Goal: Information Seeking & Learning: Learn about a topic

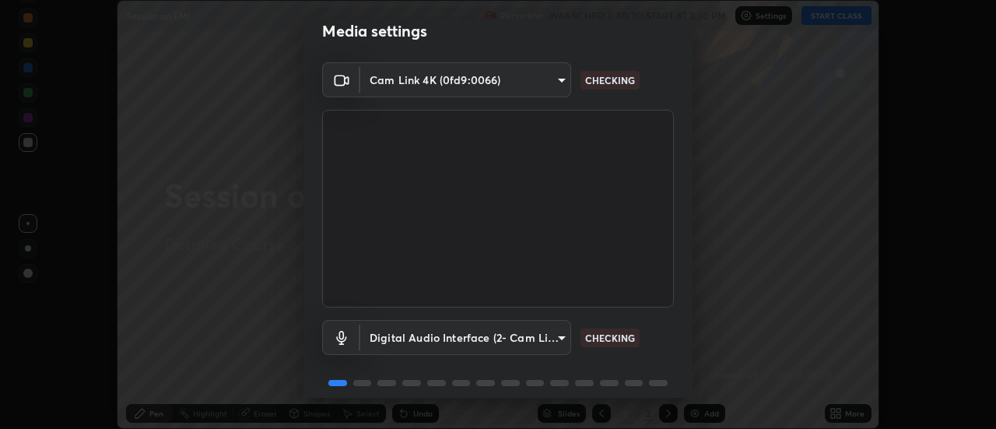
scroll to position [82, 0]
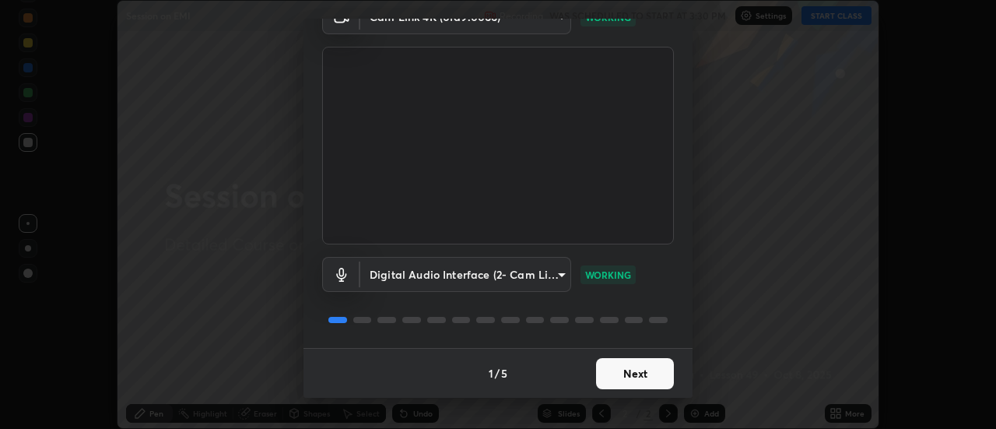
click at [626, 381] on button "Next" at bounding box center [635, 373] width 78 height 31
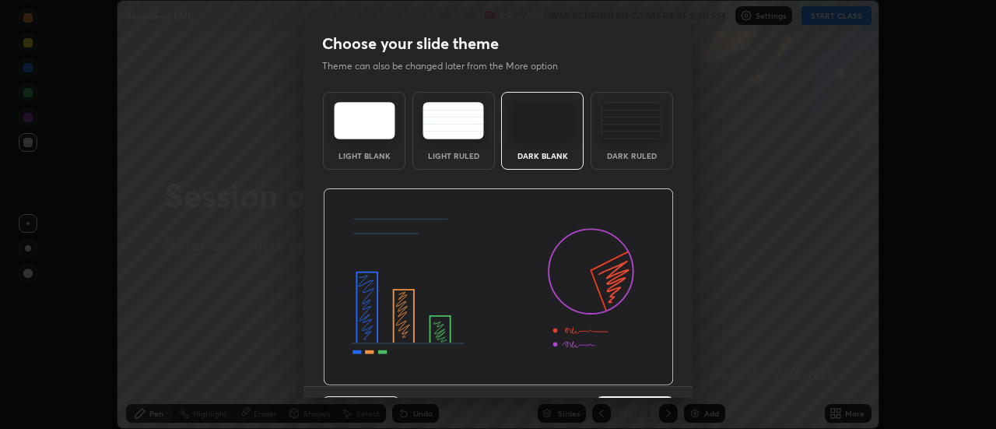
click at [630, 380] on img at bounding box center [498, 287] width 351 height 198
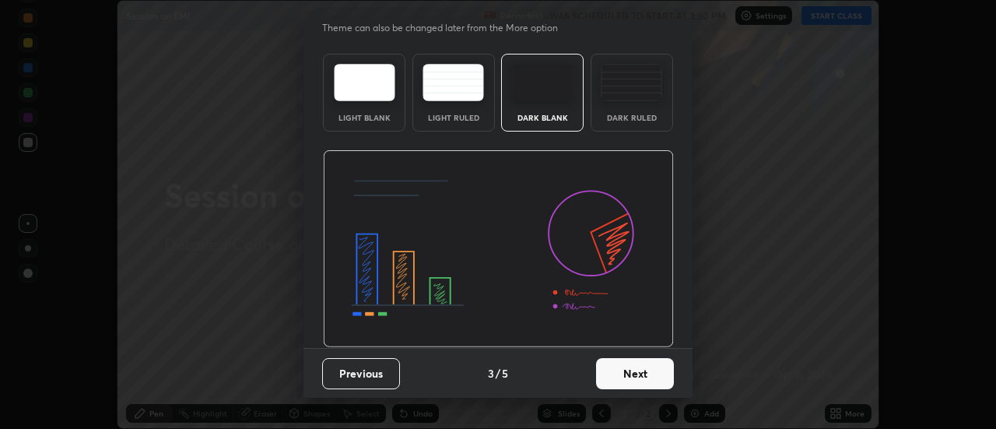
click at [624, 378] on button "Next" at bounding box center [635, 373] width 78 height 31
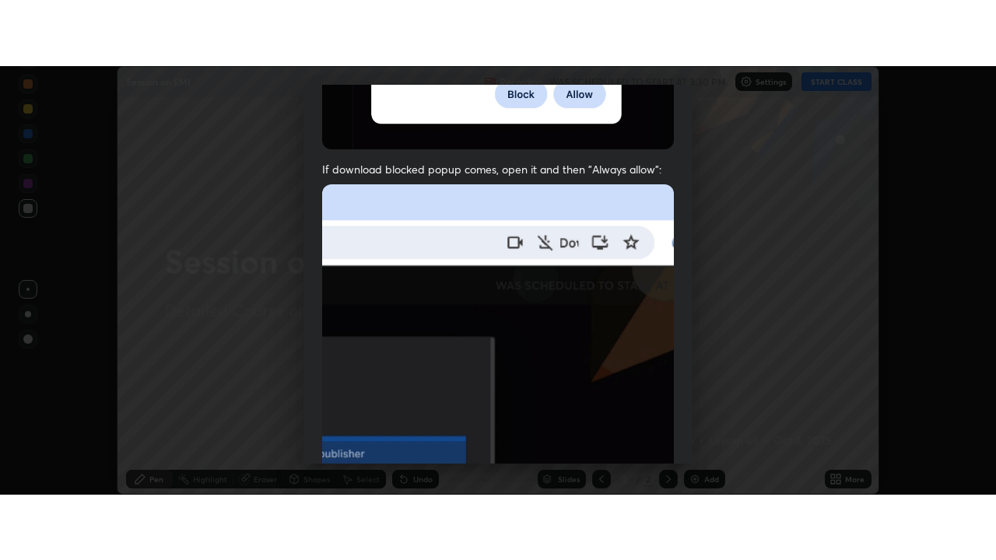
scroll to position [399, 0]
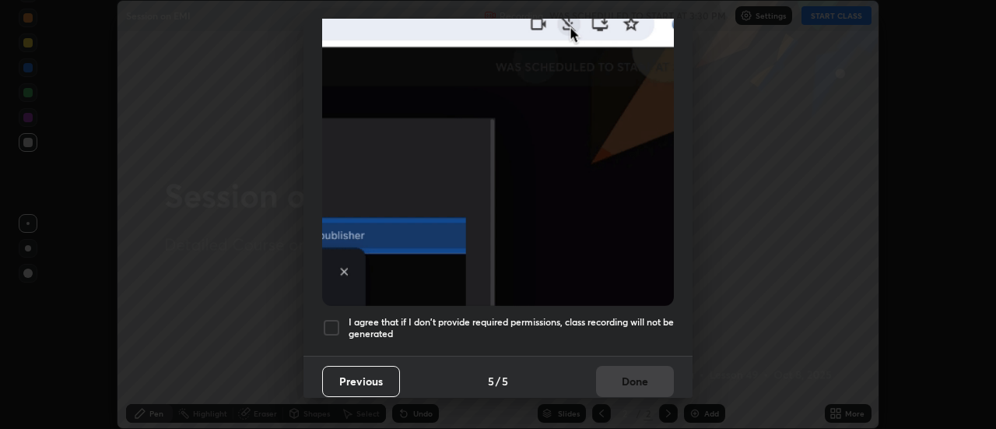
click at [333, 328] on div at bounding box center [331, 327] width 19 height 19
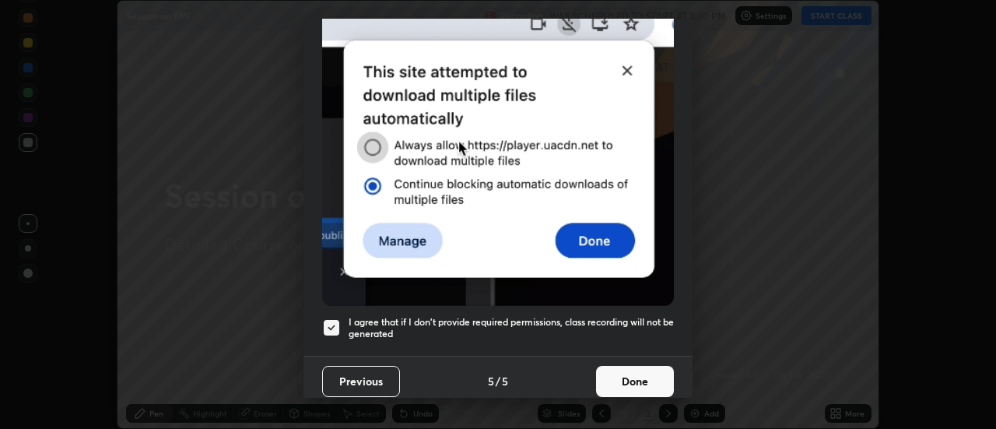
click at [626, 366] on button "Done" at bounding box center [635, 381] width 78 height 31
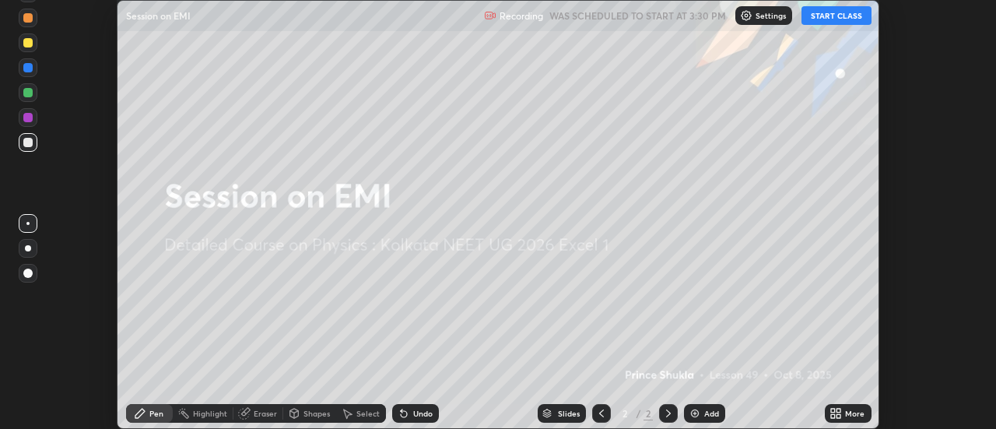
click at [829, 22] on button "START CLASS" at bounding box center [836, 15] width 70 height 19
click at [840, 416] on icon at bounding box center [839, 416] width 4 height 4
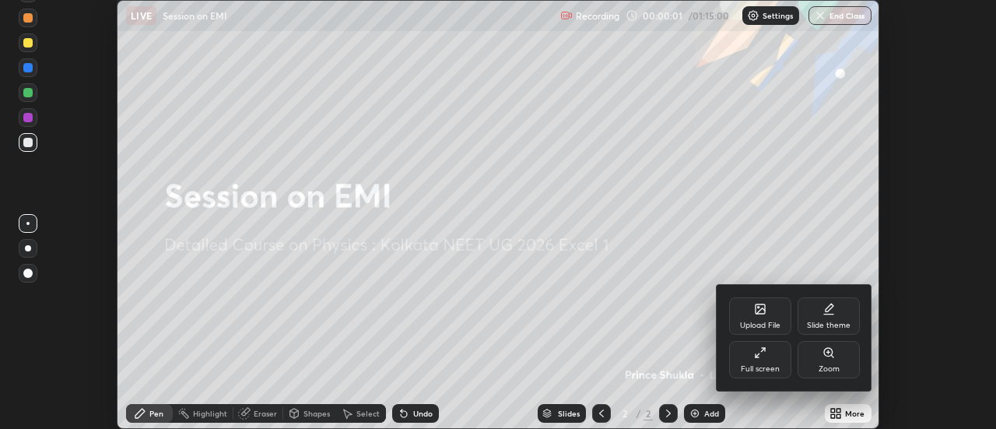
click at [758, 365] on div "Full screen" at bounding box center [760, 369] width 39 height 8
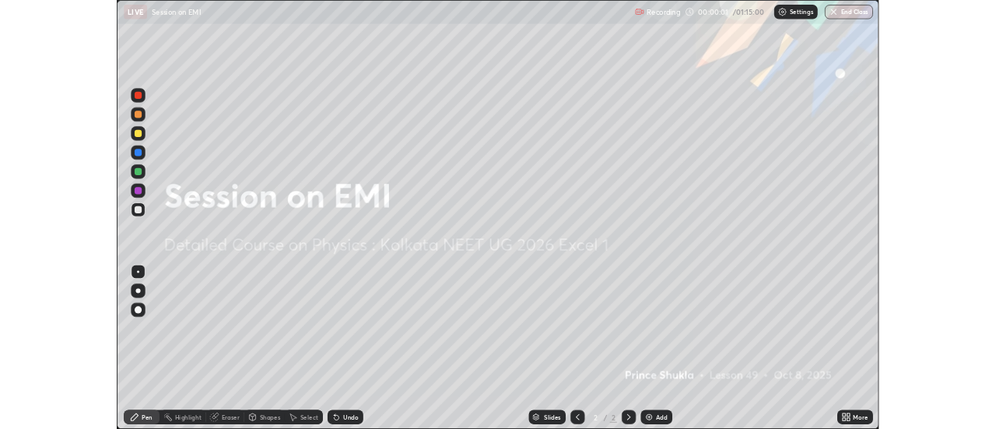
scroll to position [560, 996]
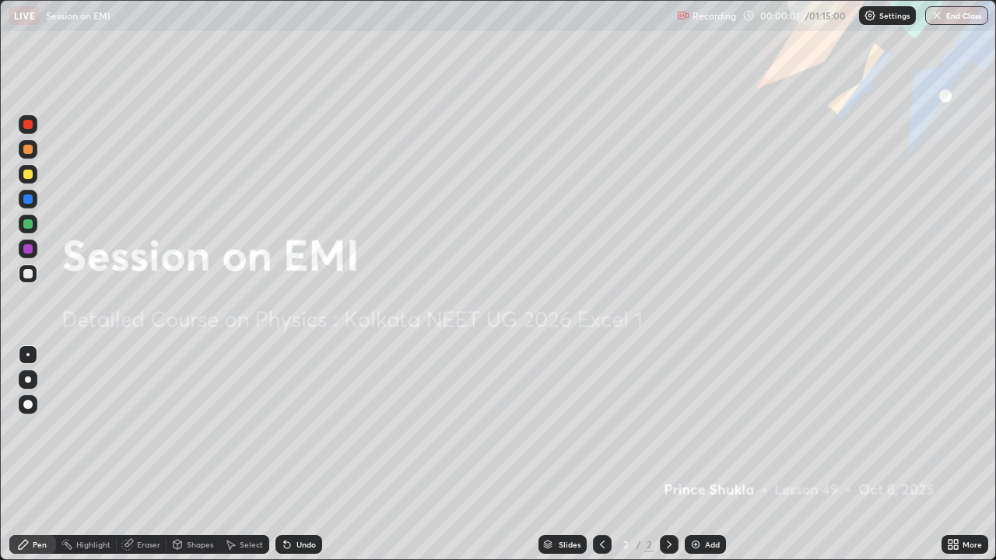
click at [700, 428] on img at bounding box center [695, 544] width 12 height 12
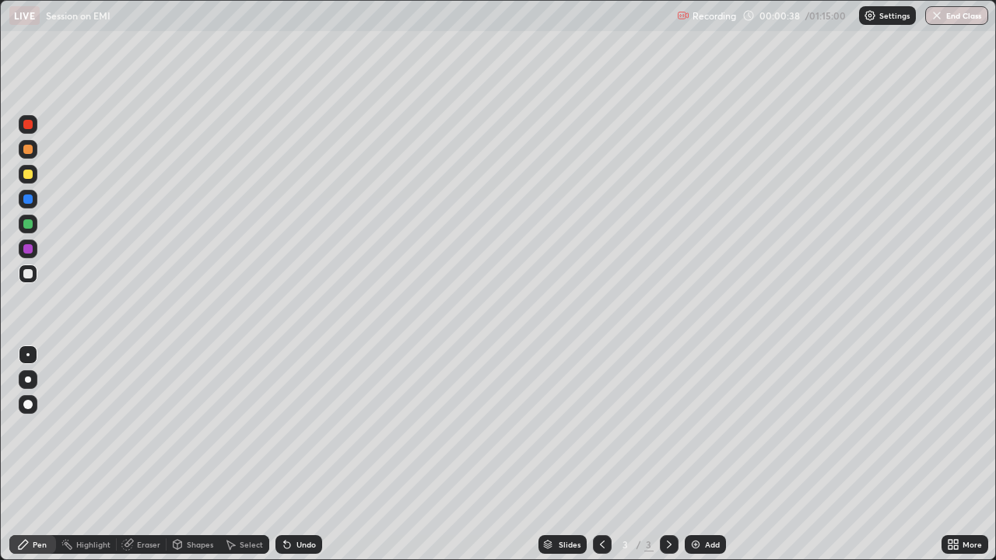
click at [29, 173] on div at bounding box center [27, 174] width 9 height 9
click at [33, 204] on div at bounding box center [28, 199] width 19 height 19
click at [149, 428] on div "Eraser" at bounding box center [142, 544] width 50 height 19
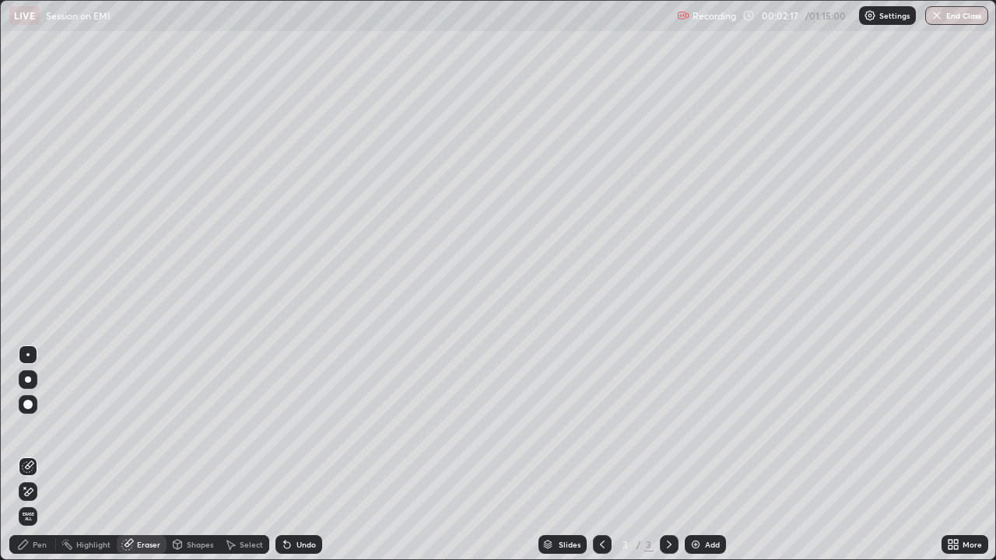
click at [33, 428] on div "Pen" at bounding box center [40, 545] width 14 height 8
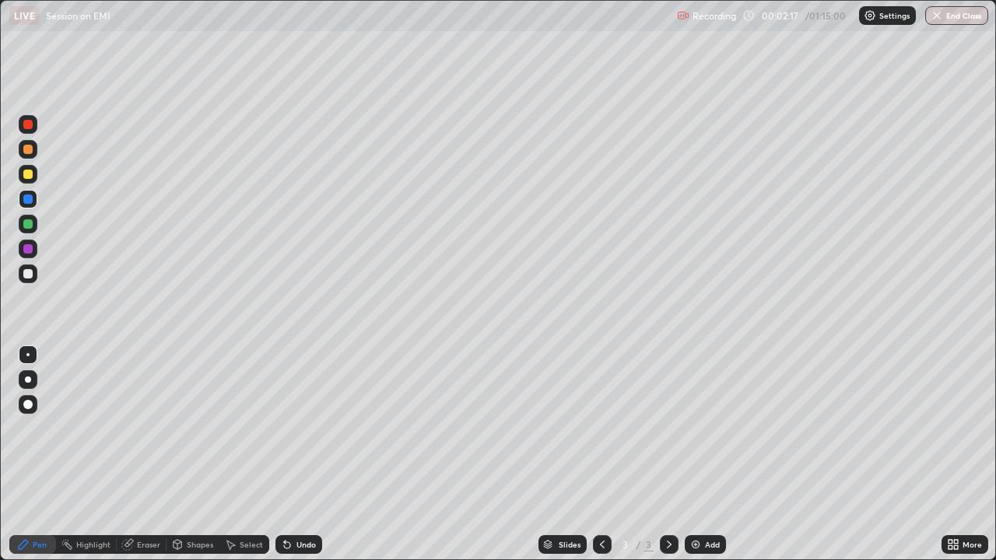
click at [32, 428] on div "Pen" at bounding box center [32, 544] width 47 height 19
click at [296, 428] on div "Undo" at bounding box center [305, 545] width 19 height 8
click at [28, 250] on div at bounding box center [27, 248] width 9 height 9
click at [36, 271] on div at bounding box center [28, 274] width 19 height 19
click at [37, 252] on div at bounding box center [28, 249] width 19 height 19
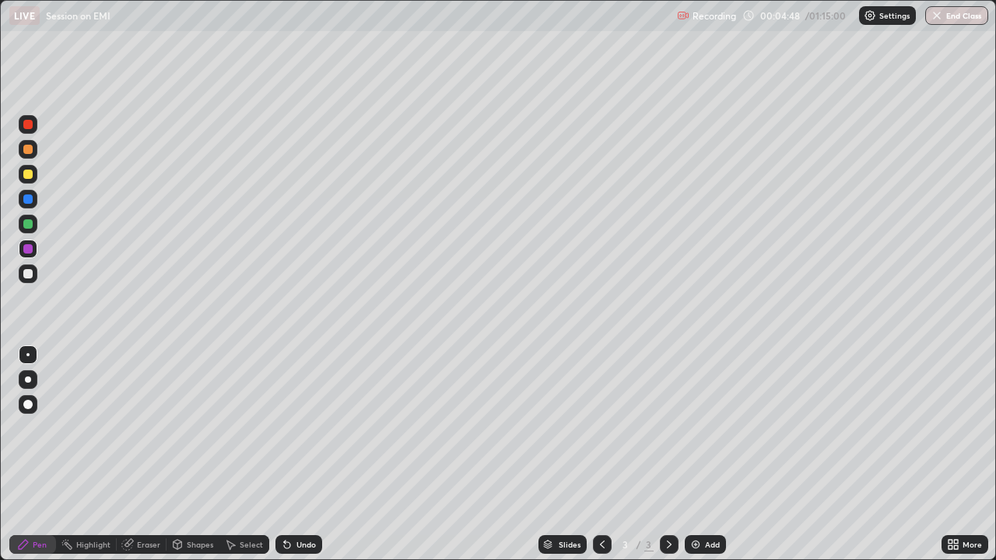
click at [35, 278] on div at bounding box center [28, 274] width 19 height 19
click at [34, 174] on div at bounding box center [28, 174] width 19 height 19
click at [29, 273] on div at bounding box center [27, 273] width 9 height 9
click at [711, 428] on div "Add" at bounding box center [705, 544] width 41 height 19
click at [31, 147] on div at bounding box center [27, 149] width 9 height 9
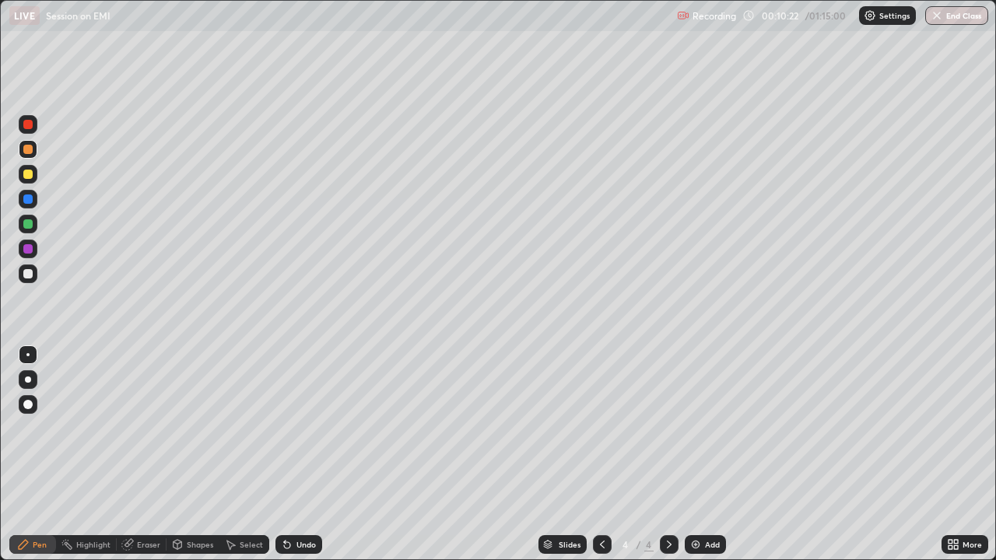
click at [32, 174] on div at bounding box center [27, 174] width 9 height 9
click at [30, 228] on div at bounding box center [28, 224] width 19 height 19
click at [33, 177] on div at bounding box center [28, 174] width 19 height 19
click at [699, 428] on img at bounding box center [695, 544] width 12 height 12
click at [599, 428] on icon at bounding box center [602, 544] width 12 height 12
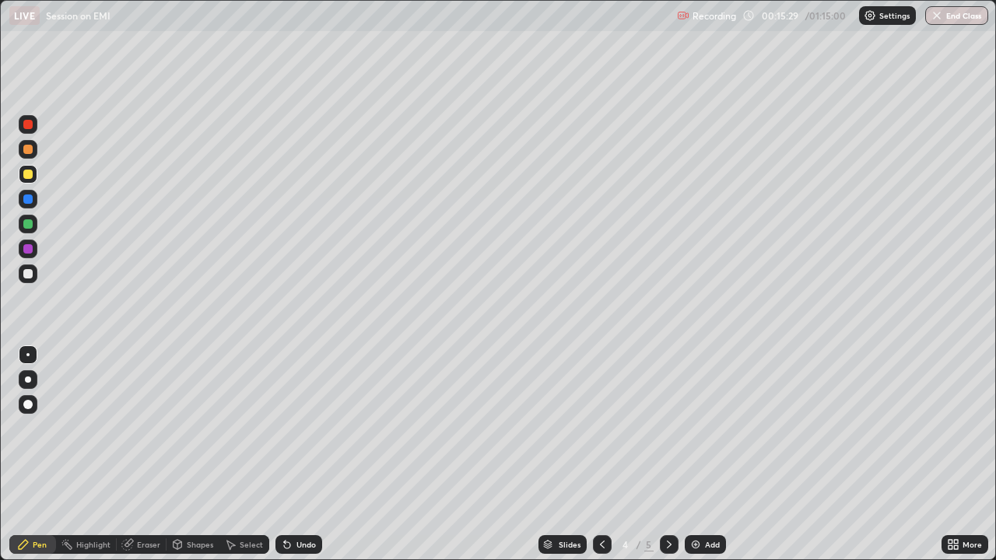
click at [668, 428] on icon at bounding box center [669, 544] width 12 height 12
click at [601, 428] on icon at bounding box center [602, 544] width 12 height 12
click at [668, 428] on icon at bounding box center [669, 544] width 12 height 12
click at [601, 428] on icon at bounding box center [602, 544] width 12 height 12
click at [668, 428] on icon at bounding box center [669, 544] width 12 height 12
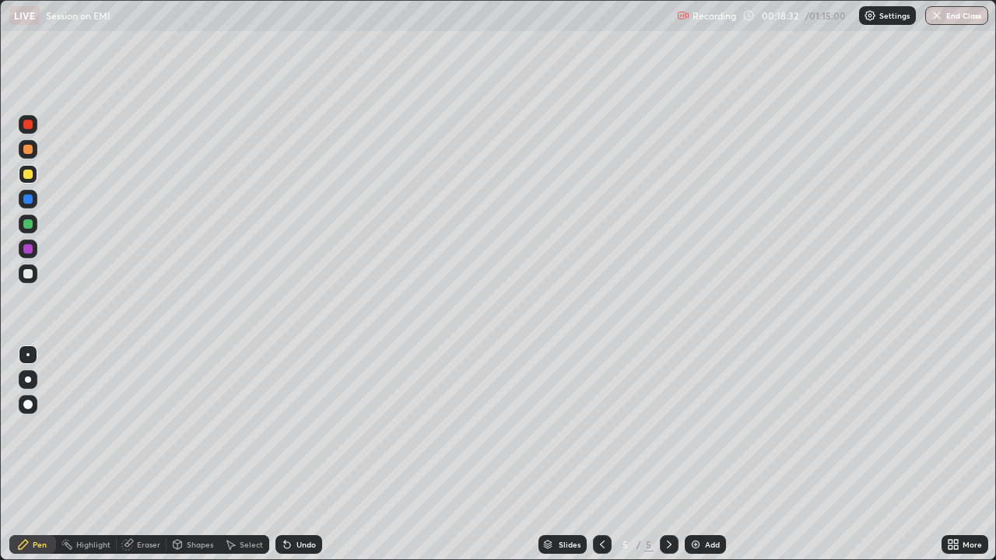
click at [29, 227] on div at bounding box center [27, 223] width 9 height 9
click at [30, 249] on div at bounding box center [27, 248] width 9 height 9
click at [31, 196] on div at bounding box center [27, 199] width 9 height 9
click at [28, 224] on div at bounding box center [27, 223] width 9 height 9
click at [707, 428] on div "Add" at bounding box center [712, 545] width 15 height 8
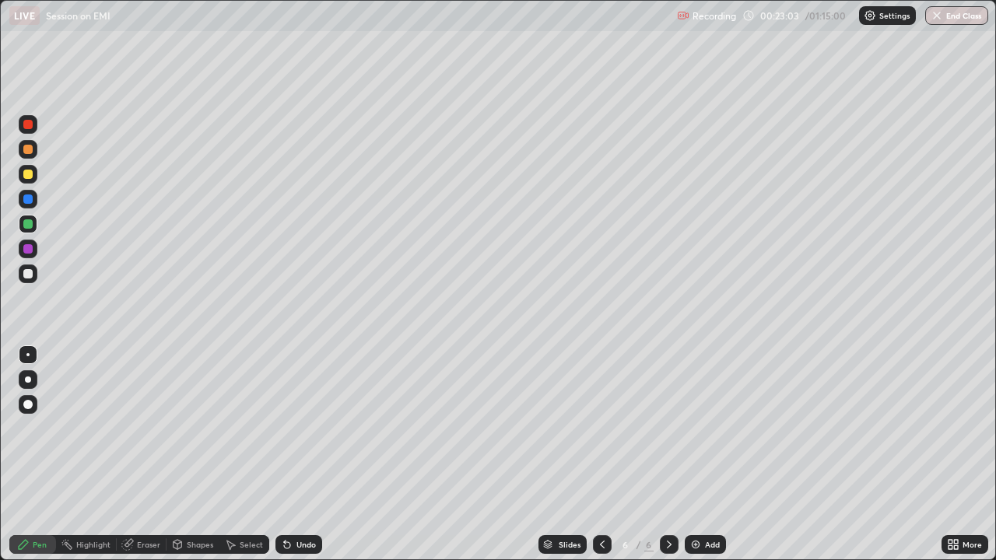
click at [594, 428] on div at bounding box center [602, 544] width 19 height 19
click at [665, 428] on div at bounding box center [669, 544] width 19 height 19
click at [601, 428] on icon at bounding box center [602, 544] width 12 height 12
click at [668, 428] on icon at bounding box center [669, 544] width 12 height 12
click at [598, 428] on icon at bounding box center [602, 544] width 12 height 12
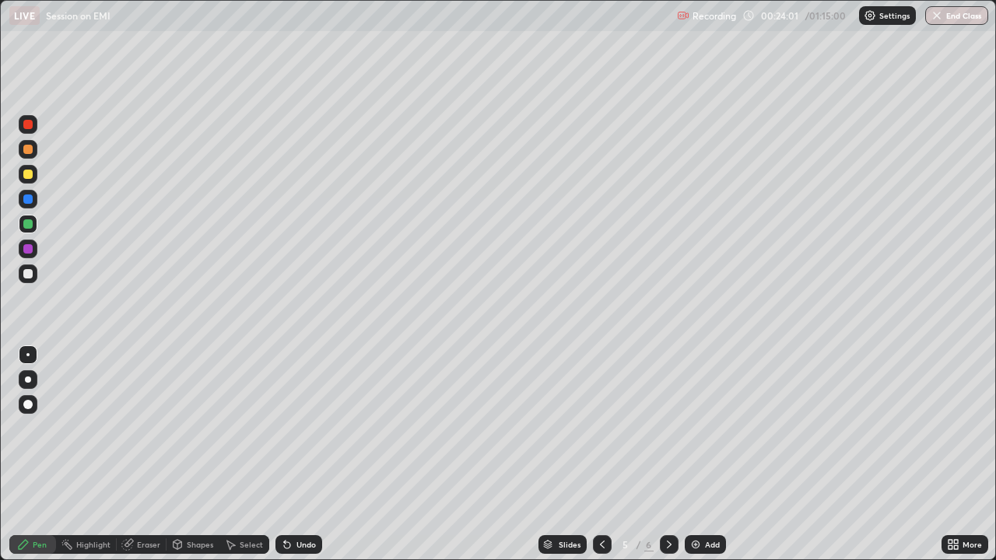
click at [667, 428] on icon at bounding box center [669, 544] width 12 height 12
click at [29, 174] on div at bounding box center [27, 174] width 9 height 9
click at [32, 228] on div at bounding box center [28, 224] width 19 height 19
click at [35, 254] on div at bounding box center [28, 249] width 19 height 19
click at [29, 224] on div at bounding box center [27, 223] width 9 height 9
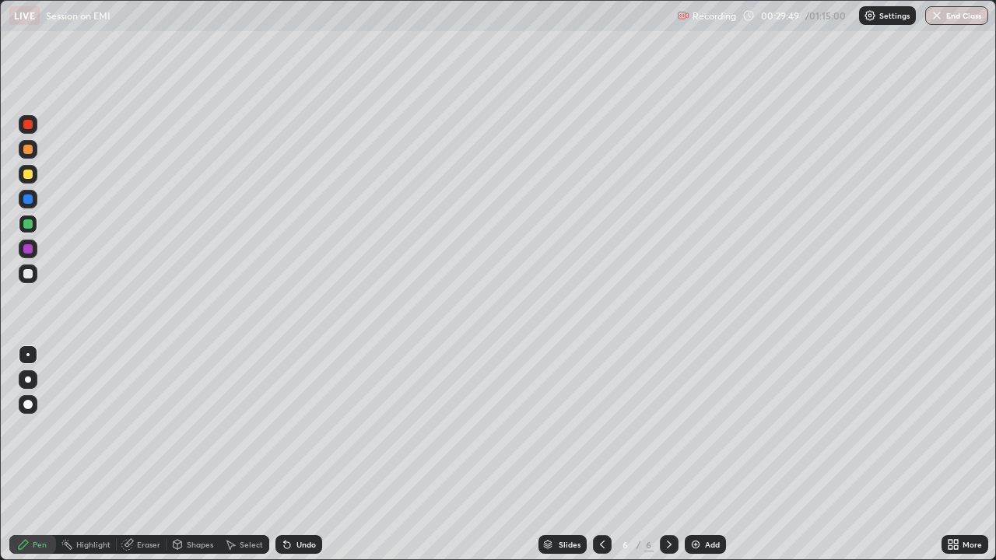
click at [695, 428] on img at bounding box center [695, 544] width 12 height 12
click at [601, 428] on icon at bounding box center [602, 544] width 12 height 12
click at [668, 428] on icon at bounding box center [669, 544] width 12 height 12
click at [601, 428] on icon at bounding box center [602, 544] width 12 height 12
click at [668, 428] on icon at bounding box center [669, 544] width 12 height 12
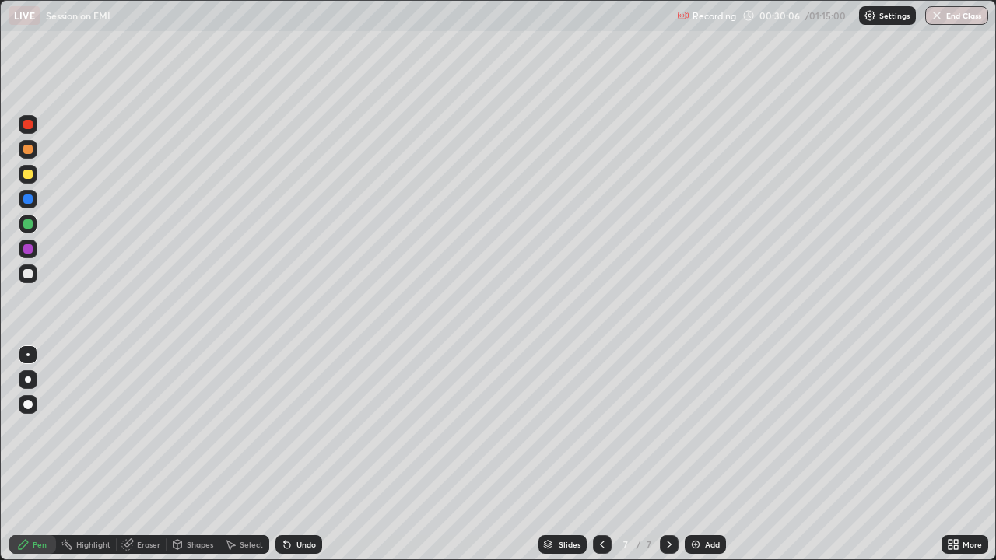
click at [601, 428] on icon at bounding box center [602, 544] width 12 height 12
click at [667, 428] on icon at bounding box center [669, 544] width 12 height 12
click at [598, 428] on icon at bounding box center [602, 544] width 12 height 12
click at [672, 428] on div at bounding box center [669, 544] width 19 height 19
click at [601, 428] on icon at bounding box center [602, 544] width 12 height 12
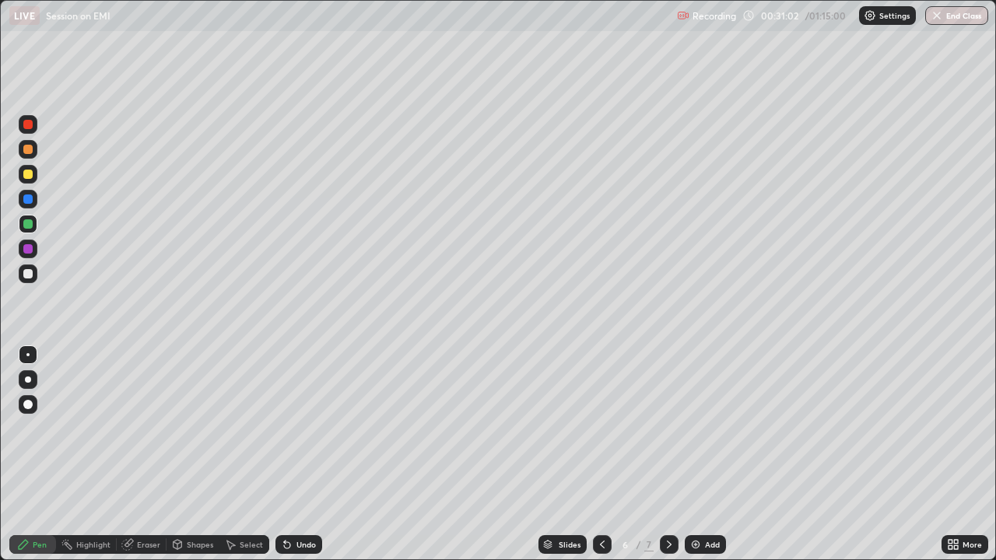
click at [667, 428] on icon at bounding box center [669, 544] width 12 height 12
click at [599, 428] on icon at bounding box center [602, 544] width 12 height 12
click at [668, 428] on icon at bounding box center [669, 544] width 12 height 12
click at [152, 428] on div "Eraser" at bounding box center [148, 545] width 23 height 8
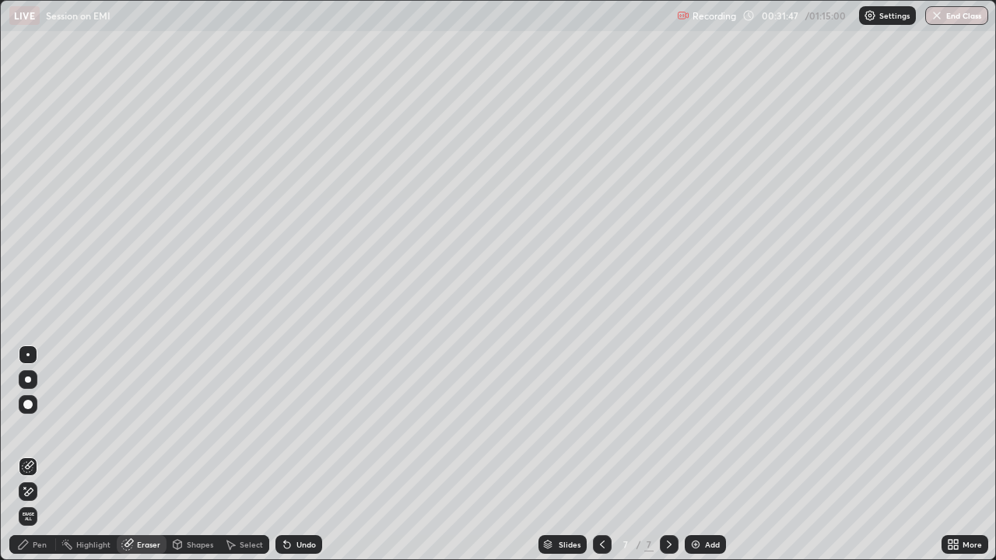
click at [601, 428] on icon at bounding box center [602, 544] width 12 height 12
click at [669, 428] on icon at bounding box center [669, 544] width 12 height 12
click at [605, 428] on icon at bounding box center [602, 544] width 12 height 12
click at [669, 428] on icon at bounding box center [669, 544] width 12 height 12
click at [36, 428] on div "Pen" at bounding box center [40, 545] width 14 height 8
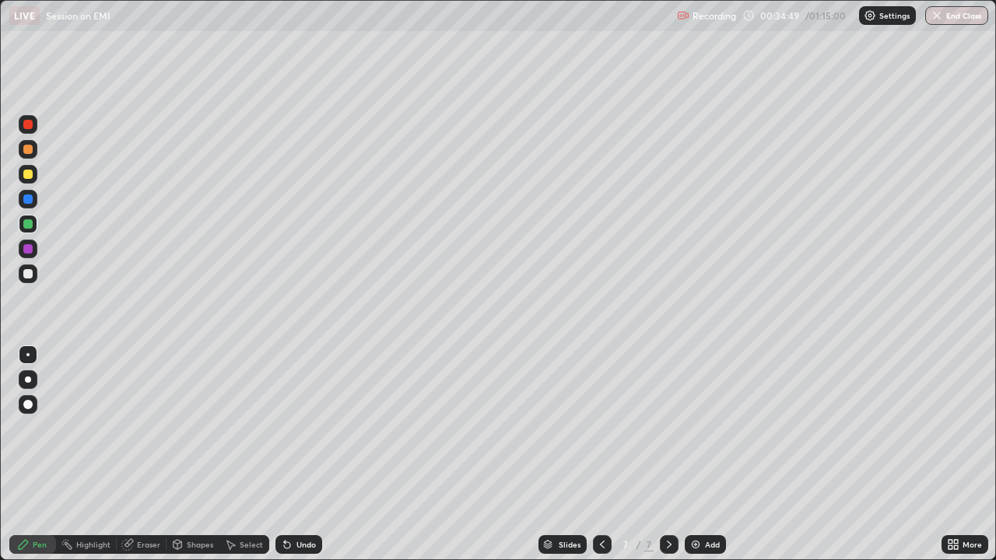
click at [34, 250] on div at bounding box center [28, 249] width 19 height 19
click at [308, 428] on div "Undo" at bounding box center [305, 545] width 19 height 8
click at [310, 428] on div "Undo" at bounding box center [305, 545] width 19 height 8
click at [153, 428] on div "Eraser" at bounding box center [148, 545] width 23 height 8
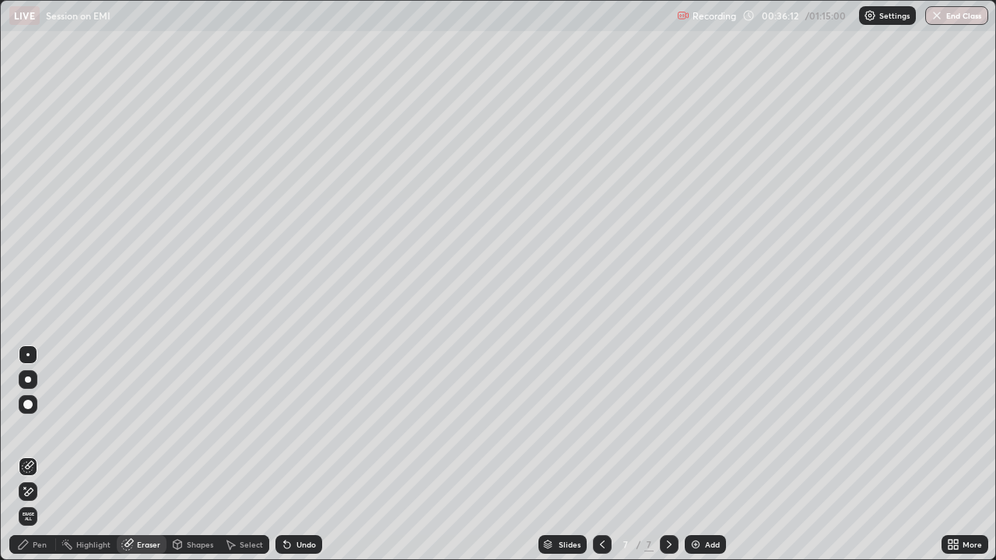
click at [40, 428] on div "Pen" at bounding box center [32, 544] width 47 height 19
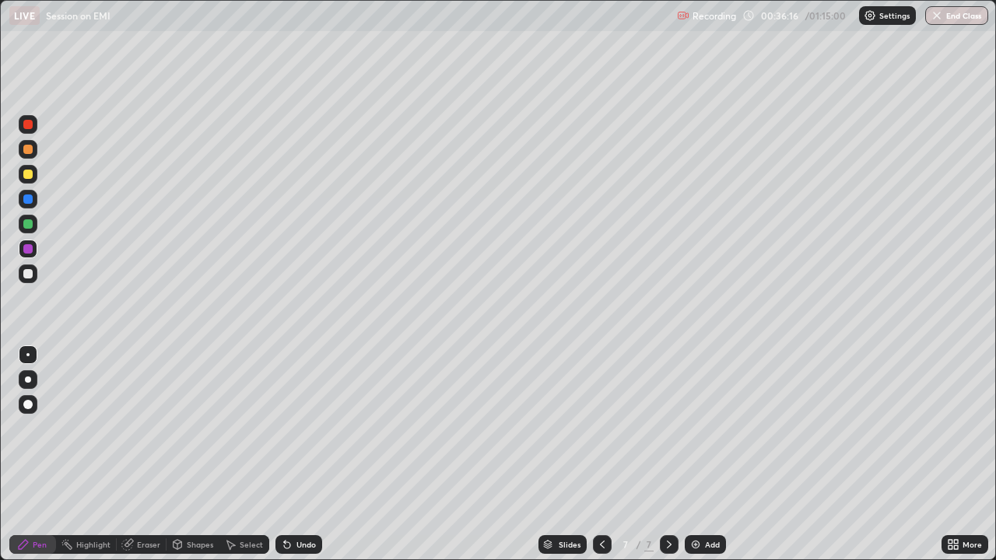
click at [153, 428] on div "Eraser" at bounding box center [148, 545] width 23 height 8
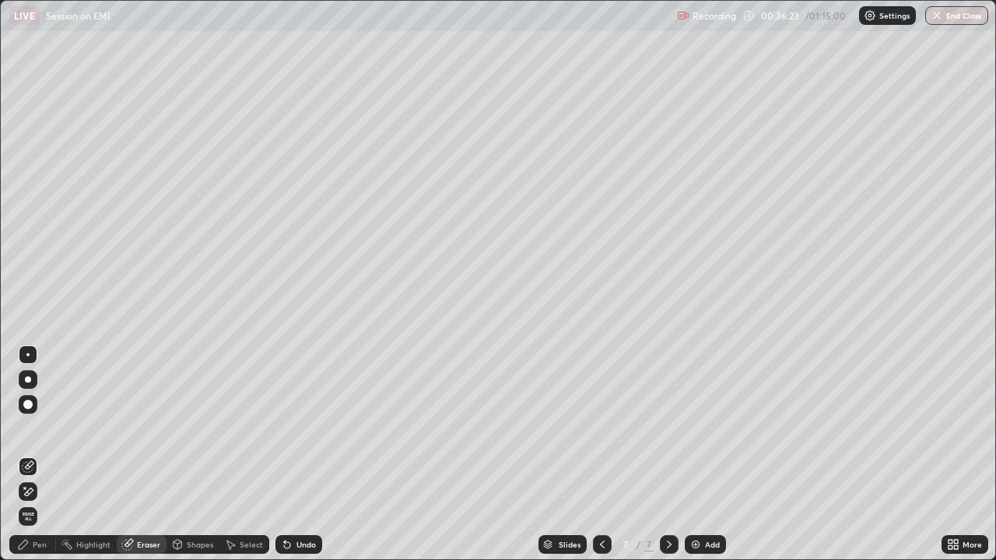
click at [37, 428] on div "Pen" at bounding box center [32, 544] width 47 height 19
click at [44, 428] on div "Pen" at bounding box center [40, 545] width 14 height 8
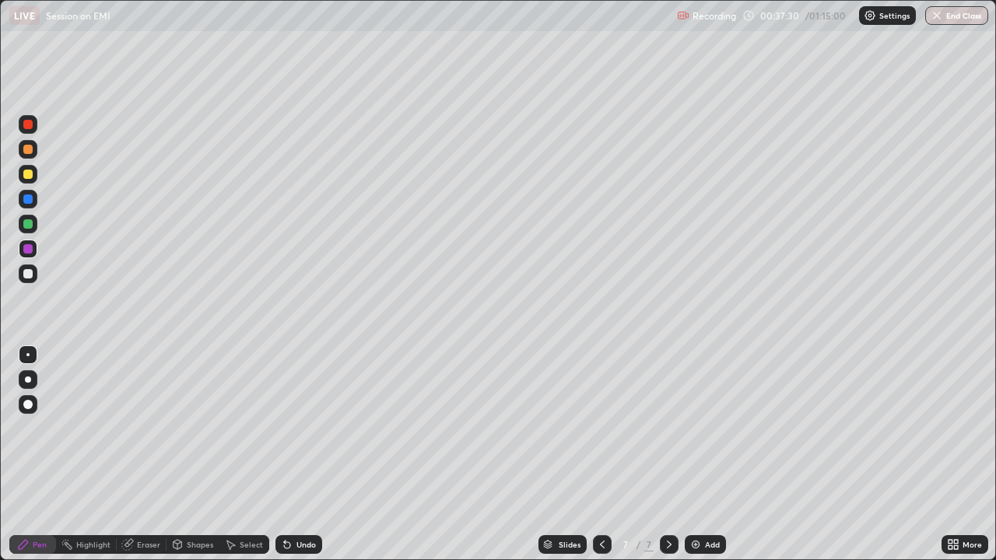
click at [705, 428] on div "Add" at bounding box center [712, 545] width 15 height 8
click at [152, 428] on div "Eraser" at bounding box center [148, 545] width 23 height 8
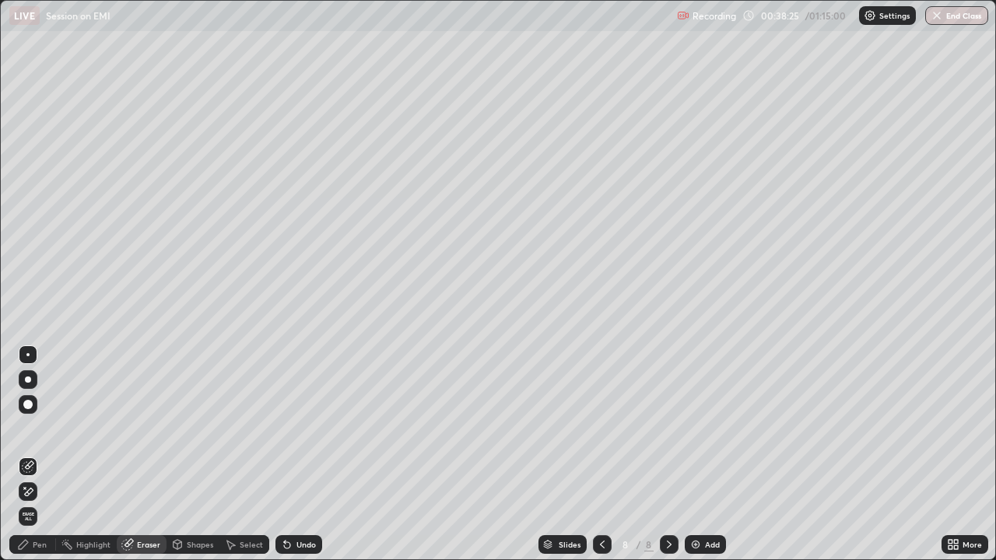
click at [600, 428] on icon at bounding box center [602, 545] width 5 height 8
click at [44, 428] on div "Pen" at bounding box center [40, 545] width 14 height 8
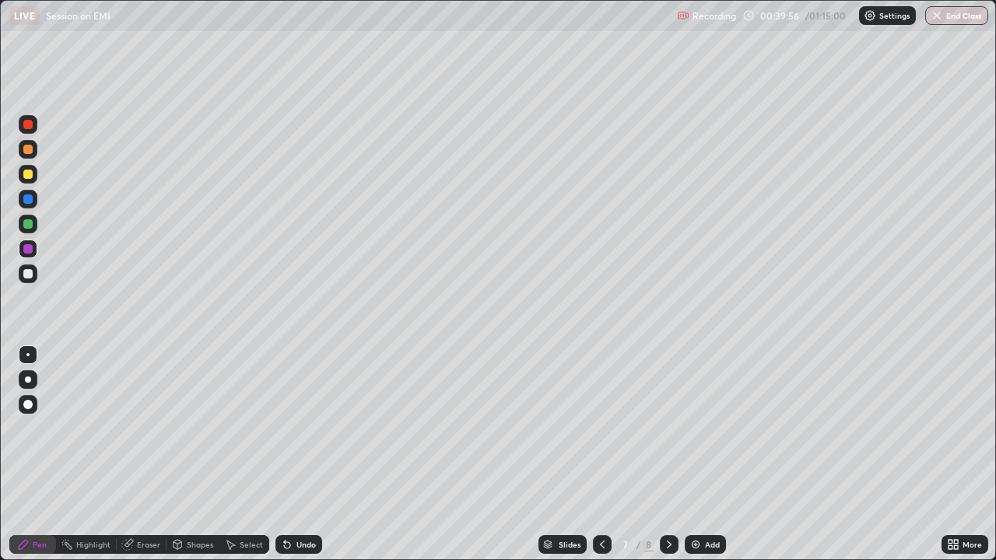
click at [668, 428] on icon at bounding box center [669, 545] width 5 height 8
click at [306, 428] on div "Undo" at bounding box center [305, 545] width 19 height 8
click at [29, 174] on div at bounding box center [27, 174] width 9 height 9
click at [779, 428] on div "Slides 8 / 8 Add" at bounding box center [631, 544] width 619 height 31
click at [792, 428] on div "Slides 8 / 8 Add" at bounding box center [631, 544] width 619 height 31
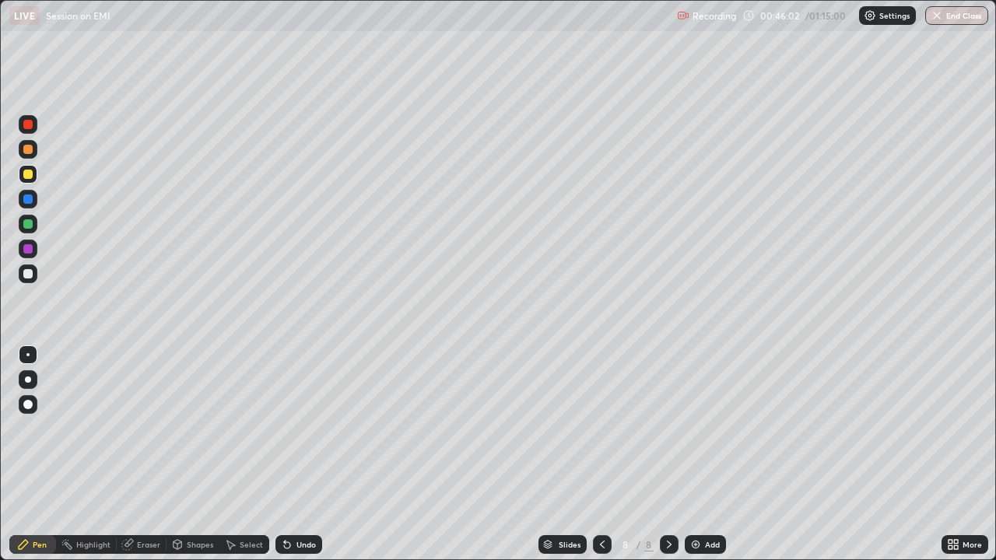
click at [312, 428] on div "Undo" at bounding box center [305, 545] width 19 height 8
click at [307, 428] on div "Undo" at bounding box center [298, 544] width 47 height 19
click at [304, 428] on div "Undo" at bounding box center [298, 544] width 47 height 19
click at [303, 428] on div "Undo" at bounding box center [298, 544] width 47 height 19
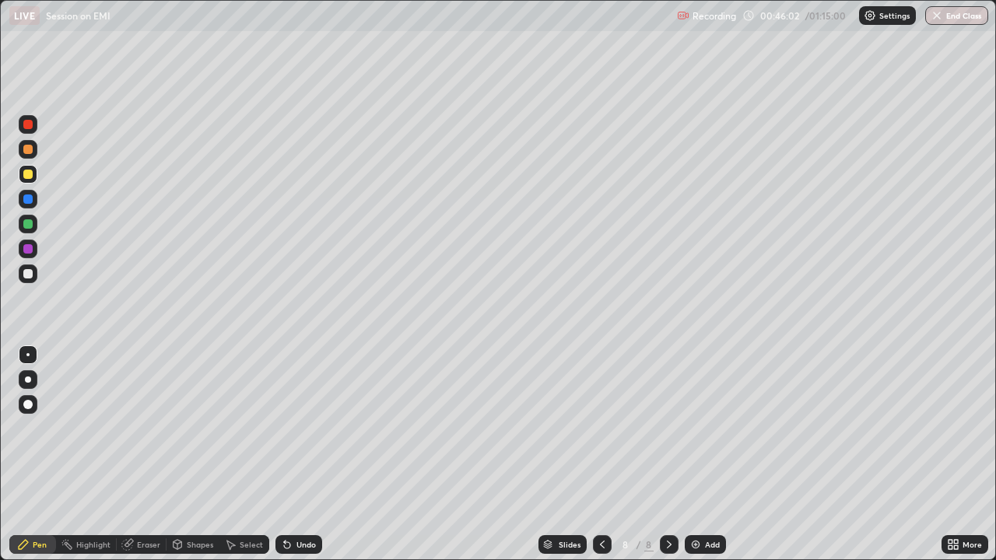
click at [300, 428] on div "Undo" at bounding box center [298, 544] width 47 height 19
click at [699, 428] on img at bounding box center [695, 544] width 12 height 12
click at [600, 428] on icon at bounding box center [602, 545] width 5 height 8
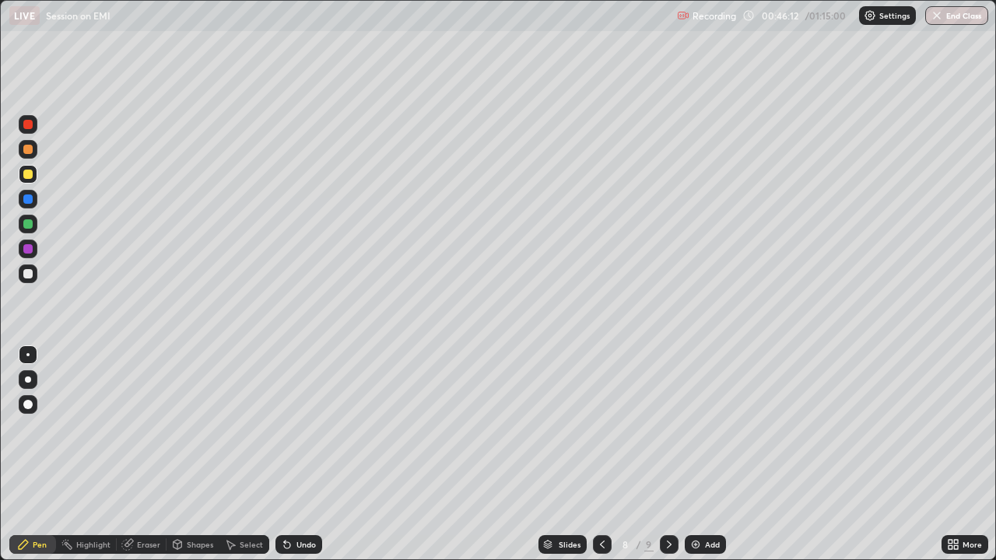
click at [668, 428] on icon at bounding box center [669, 544] width 12 height 12
click at [31, 226] on div at bounding box center [27, 223] width 9 height 9
click at [604, 428] on icon at bounding box center [602, 544] width 12 height 12
click at [668, 428] on icon at bounding box center [669, 544] width 12 height 12
click at [313, 428] on div "Undo" at bounding box center [298, 544] width 47 height 19
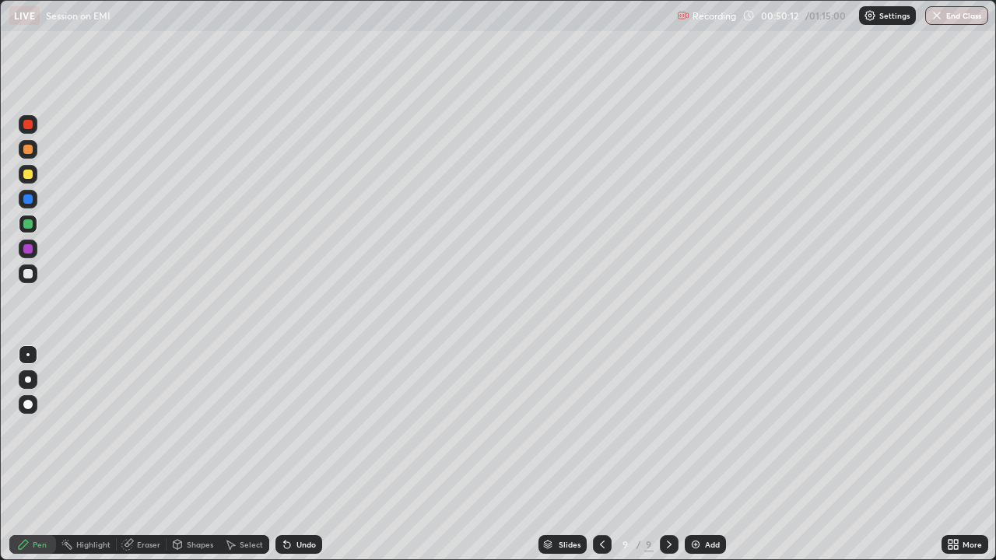
click at [28, 272] on div at bounding box center [27, 273] width 9 height 9
click at [696, 428] on div "Add" at bounding box center [705, 544] width 41 height 19
click at [598, 428] on icon at bounding box center [601, 544] width 12 height 12
click at [668, 428] on icon at bounding box center [669, 544] width 12 height 12
click at [600, 428] on icon at bounding box center [601, 544] width 12 height 12
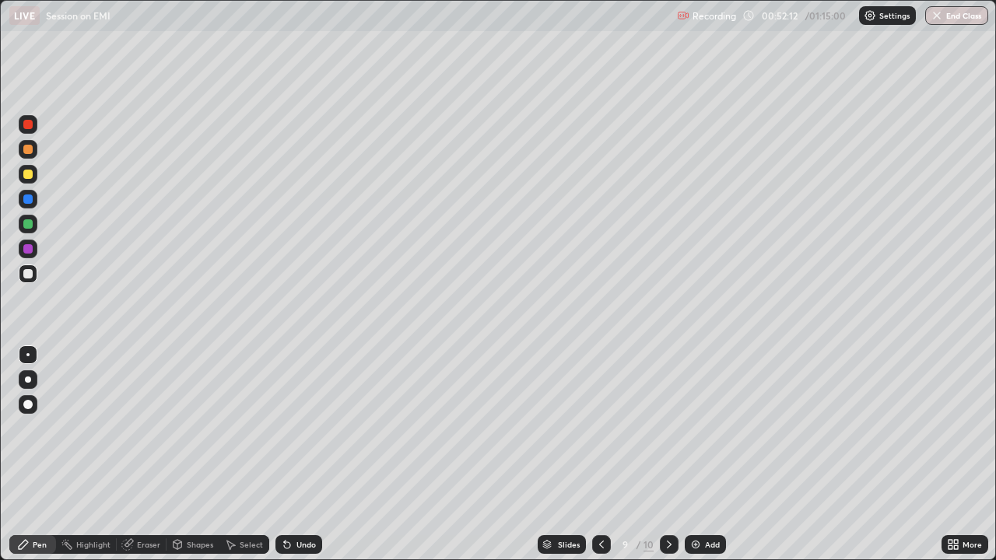
click at [668, 428] on icon at bounding box center [669, 545] width 5 height 8
click at [25, 177] on div at bounding box center [27, 174] width 9 height 9
click at [32, 201] on div at bounding box center [27, 199] width 9 height 9
click at [600, 428] on icon at bounding box center [601, 544] width 12 height 12
click at [607, 428] on div at bounding box center [601, 544] width 19 height 19
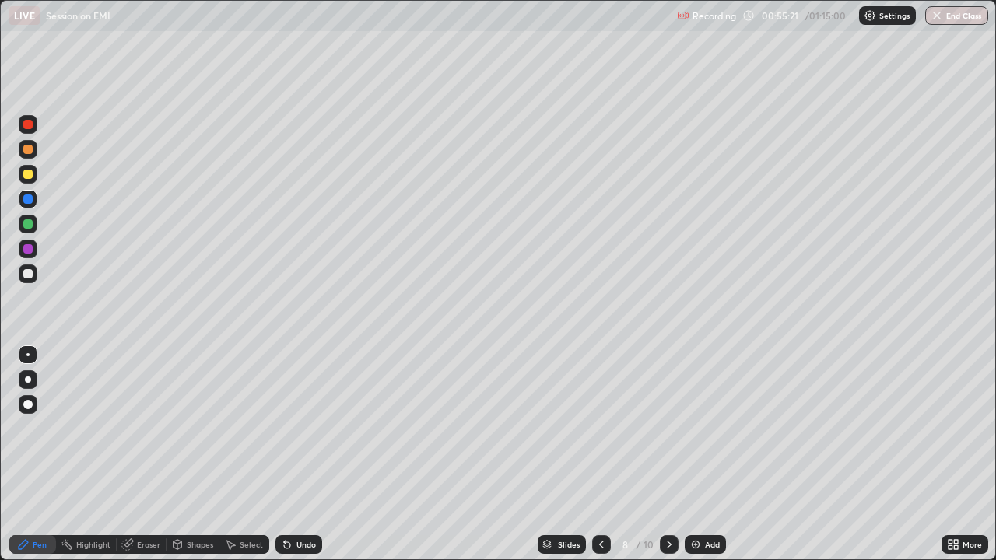
click at [607, 428] on div at bounding box center [601, 544] width 19 height 19
click at [669, 428] on icon at bounding box center [669, 544] width 12 height 12
click at [668, 428] on icon at bounding box center [669, 544] width 12 height 12
click at [606, 428] on div at bounding box center [601, 544] width 19 height 19
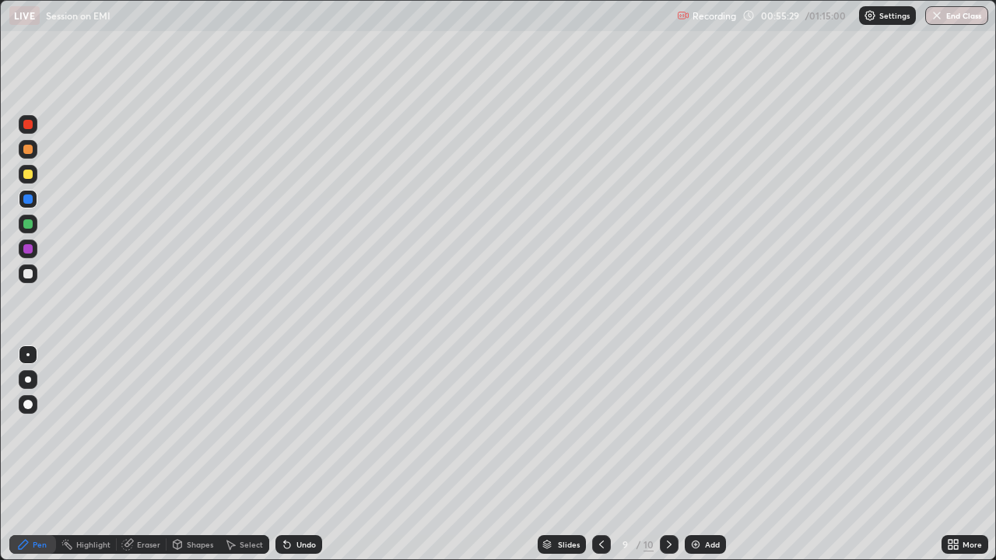
click at [600, 428] on icon at bounding box center [601, 544] width 12 height 12
click at [607, 428] on div at bounding box center [601, 544] width 19 height 19
click at [607, 428] on div at bounding box center [601, 544] width 19 height 31
click at [677, 428] on div at bounding box center [669, 544] width 19 height 31
click at [668, 428] on icon at bounding box center [669, 544] width 12 height 12
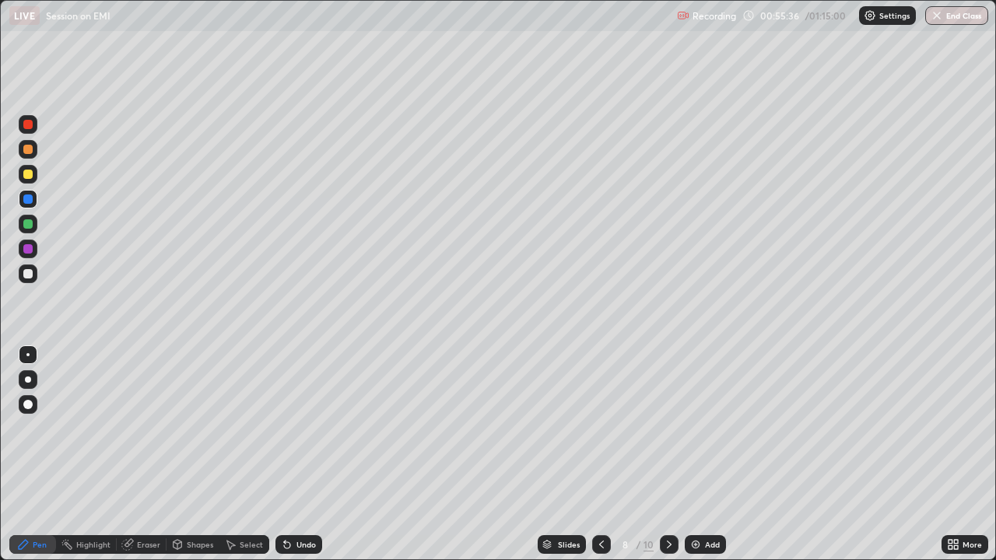
click at [668, 428] on icon at bounding box center [669, 544] width 12 height 12
click at [674, 428] on div at bounding box center [669, 544] width 19 height 19
click at [315, 428] on div "Undo" at bounding box center [298, 544] width 47 height 19
click at [318, 428] on div "Undo" at bounding box center [298, 544] width 47 height 19
click at [37, 275] on div at bounding box center [28, 274] width 19 height 19
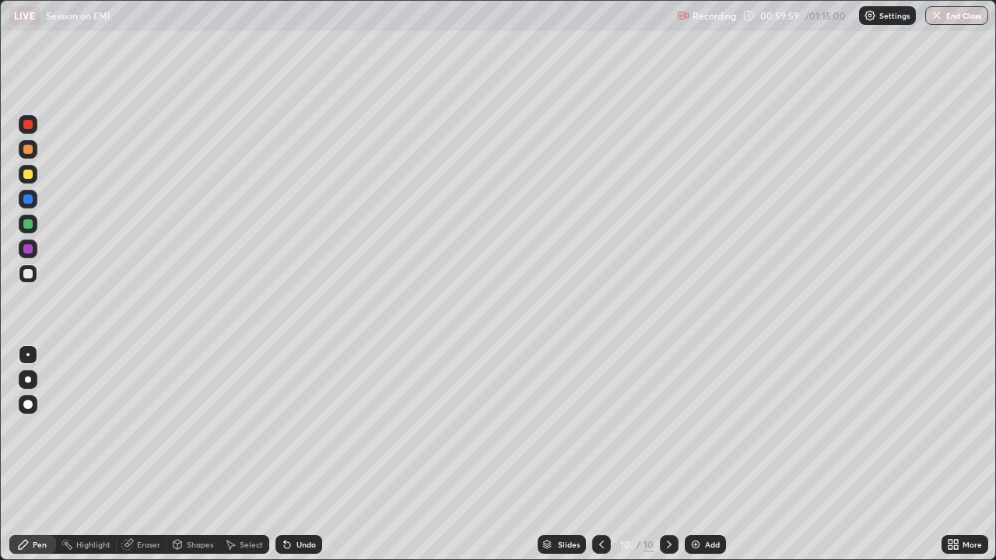
click at [702, 428] on div "Add" at bounding box center [705, 544] width 41 height 19
click at [599, 428] on div at bounding box center [602, 544] width 19 height 19
click at [667, 428] on icon at bounding box center [669, 544] width 12 height 12
click at [601, 428] on icon at bounding box center [602, 545] width 5 height 8
click at [667, 428] on icon at bounding box center [669, 544] width 12 height 12
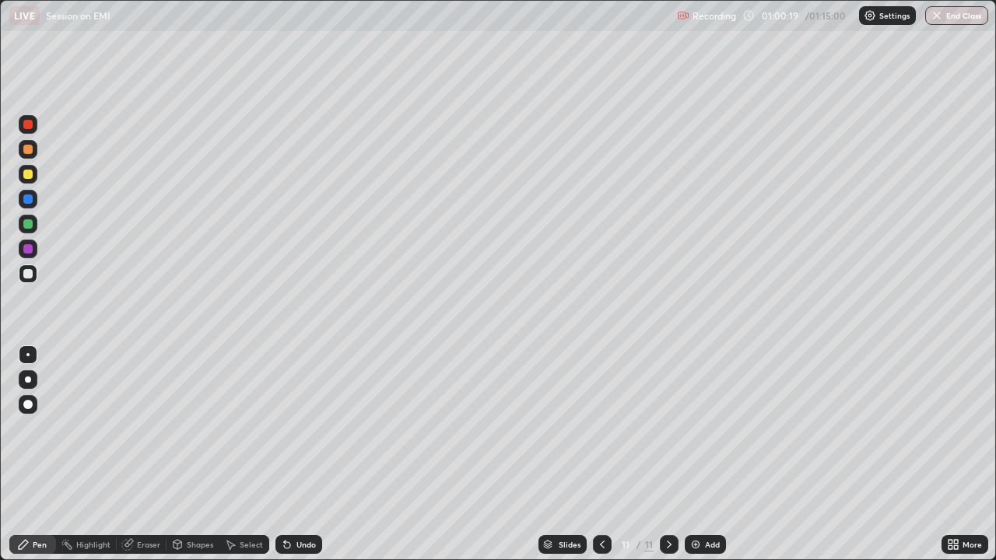
click at [601, 428] on icon at bounding box center [602, 544] width 12 height 12
click at [668, 428] on icon at bounding box center [669, 544] width 12 height 12
click at [601, 428] on icon at bounding box center [602, 544] width 12 height 12
click at [668, 428] on icon at bounding box center [669, 544] width 12 height 12
click at [598, 428] on icon at bounding box center [602, 544] width 12 height 12
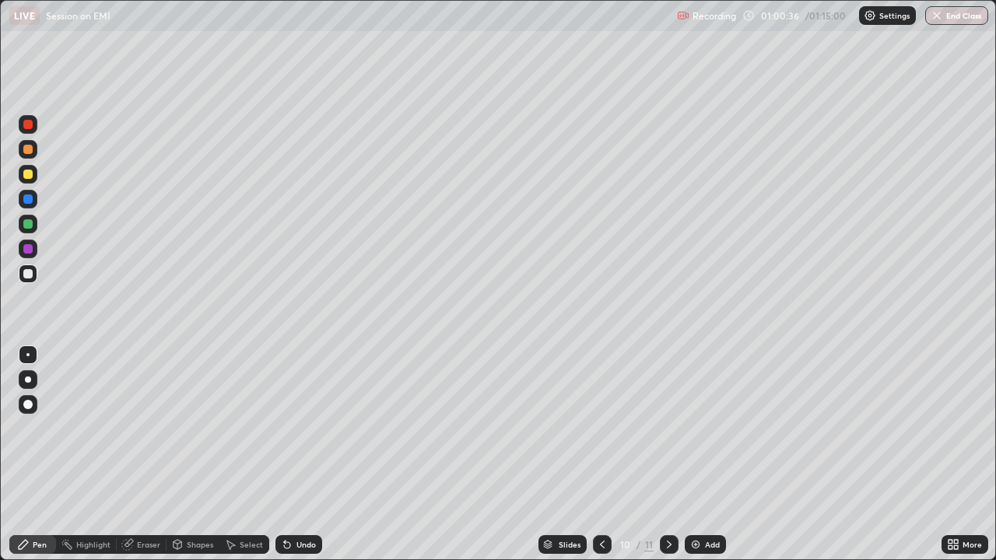
click at [668, 428] on icon at bounding box center [669, 544] width 12 height 12
click at [601, 428] on icon at bounding box center [602, 544] width 12 height 12
click at [660, 428] on div at bounding box center [669, 544] width 19 height 19
click at [596, 428] on icon at bounding box center [602, 544] width 12 height 12
click at [668, 428] on icon at bounding box center [669, 544] width 12 height 12
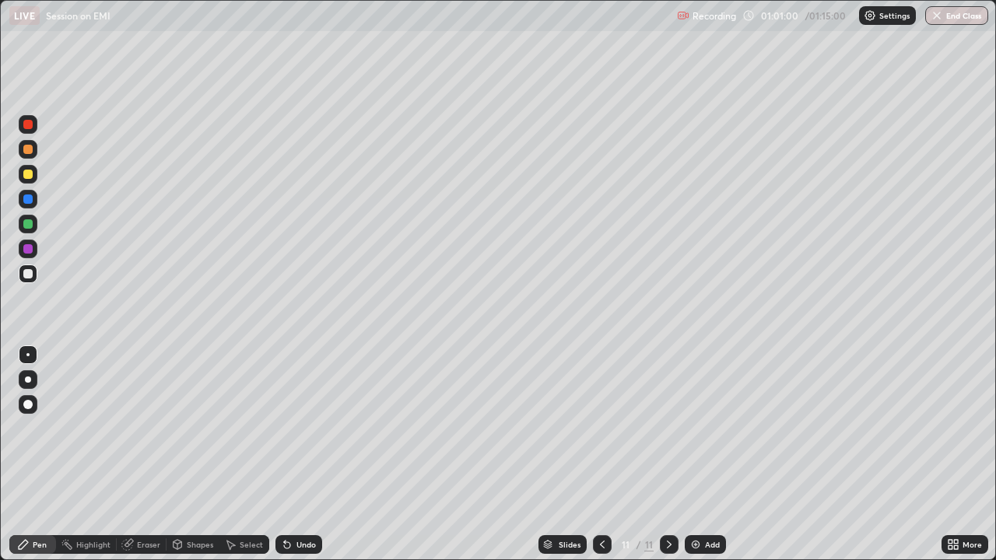
click at [599, 428] on icon at bounding box center [602, 544] width 12 height 12
click at [668, 428] on icon at bounding box center [669, 544] width 12 height 12
click at [593, 428] on div at bounding box center [602, 544] width 19 height 19
click at [667, 428] on icon at bounding box center [669, 544] width 12 height 12
click at [139, 428] on div "Eraser" at bounding box center [148, 545] width 23 height 8
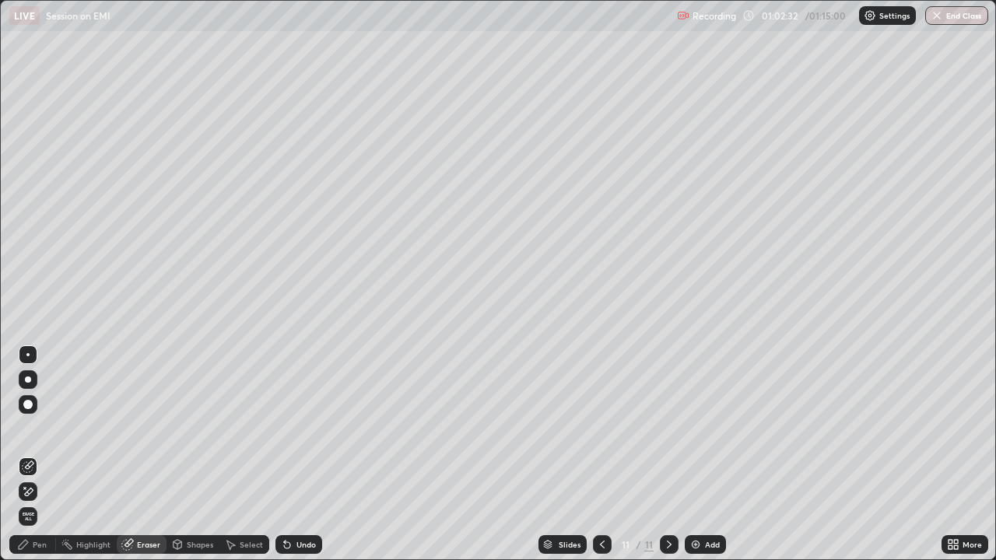
click at [36, 428] on div "Pen" at bounding box center [40, 545] width 14 height 8
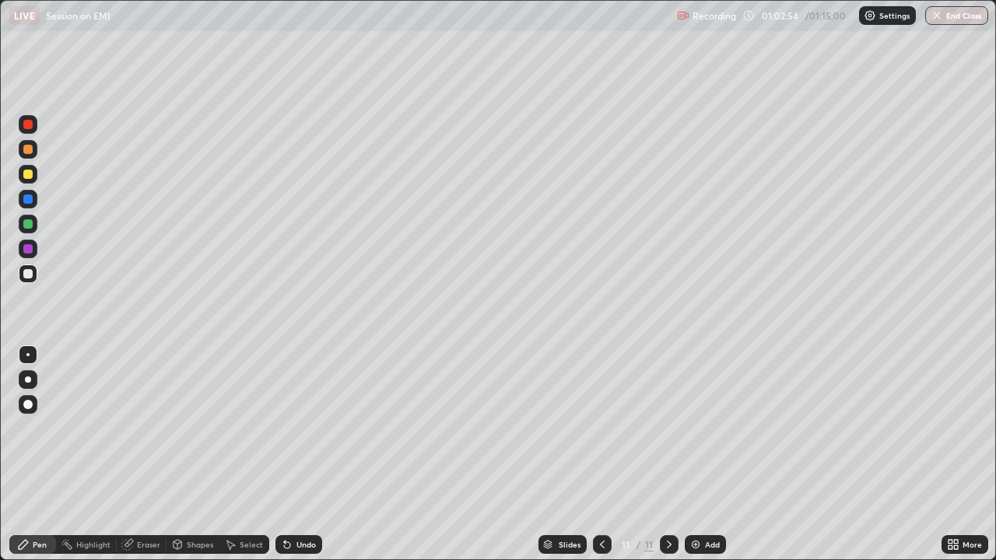
click at [601, 428] on icon at bounding box center [602, 544] width 12 height 12
click at [661, 428] on div at bounding box center [669, 544] width 19 height 19
click at [31, 224] on div at bounding box center [27, 223] width 9 height 9
click at [686, 428] on div "Add" at bounding box center [705, 544] width 41 height 19
click at [29, 174] on div at bounding box center [27, 174] width 9 height 9
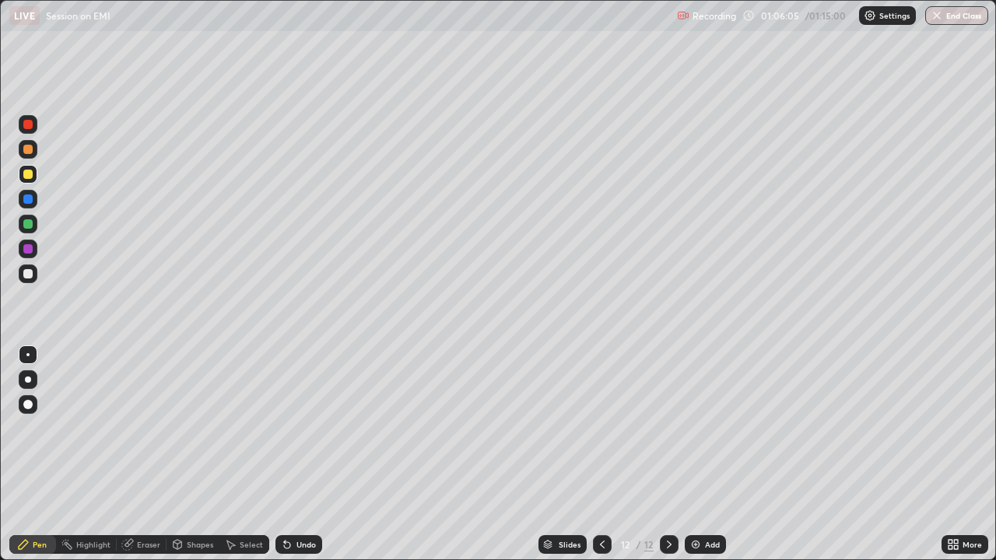
click at [28, 199] on div at bounding box center [27, 199] width 9 height 9
click at [37, 224] on div at bounding box center [28, 224] width 19 height 19
click at [130, 428] on icon at bounding box center [127, 545] width 10 height 10
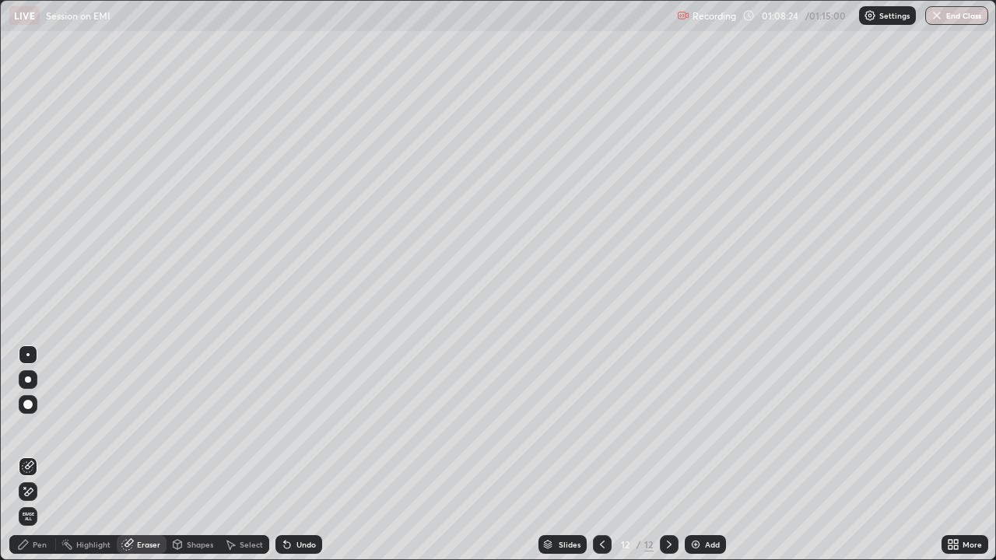
click at [37, 428] on div "Pen" at bounding box center [40, 545] width 14 height 8
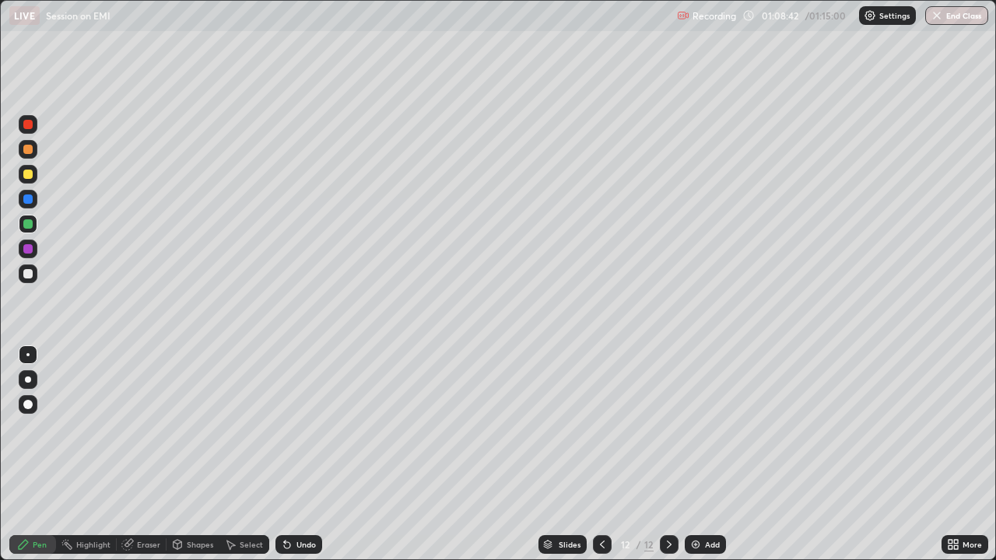
click at [144, 428] on div "Eraser" at bounding box center [148, 545] width 23 height 8
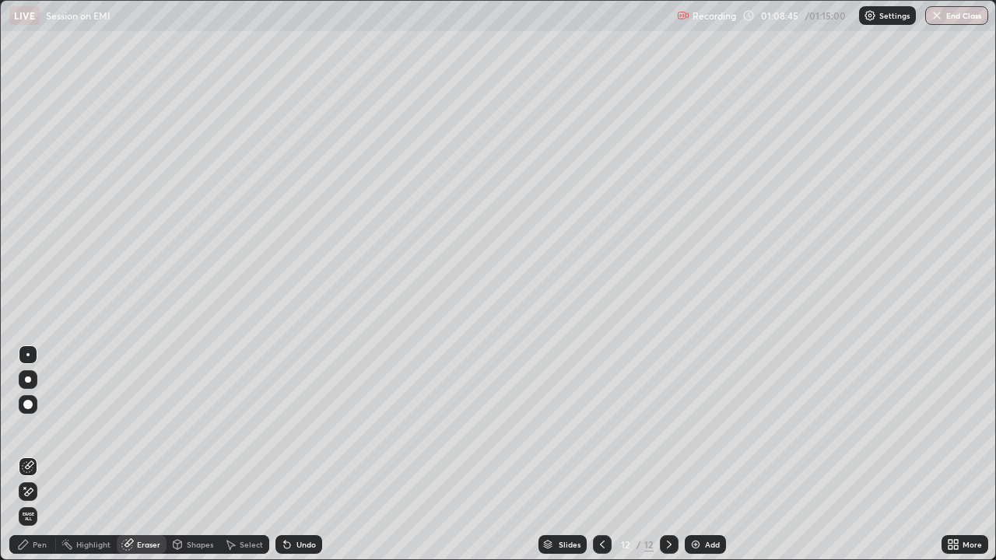
click at [37, 428] on div "Pen" at bounding box center [40, 545] width 14 height 8
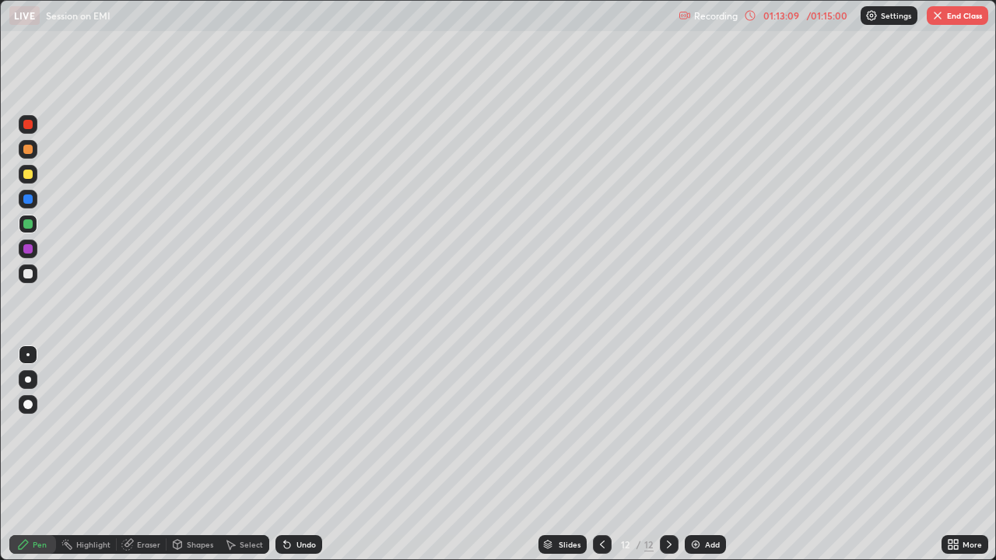
click at [600, 428] on icon at bounding box center [602, 545] width 5 height 8
click at [601, 428] on icon at bounding box center [602, 544] width 12 height 12
click at [598, 428] on icon at bounding box center [602, 544] width 12 height 12
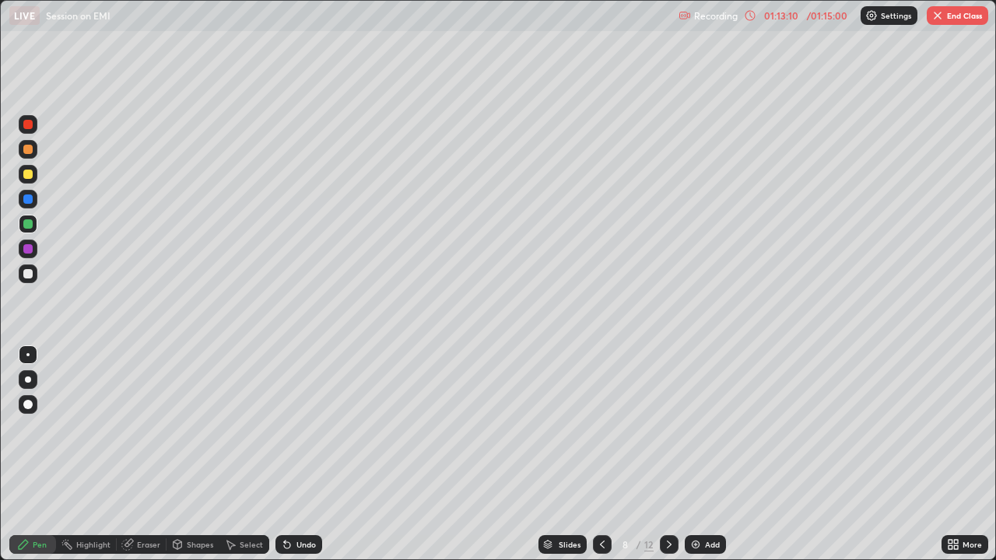
click at [599, 428] on icon at bounding box center [602, 544] width 12 height 12
click at [602, 428] on icon at bounding box center [602, 544] width 12 height 12
click at [666, 428] on icon at bounding box center [669, 544] width 12 height 12
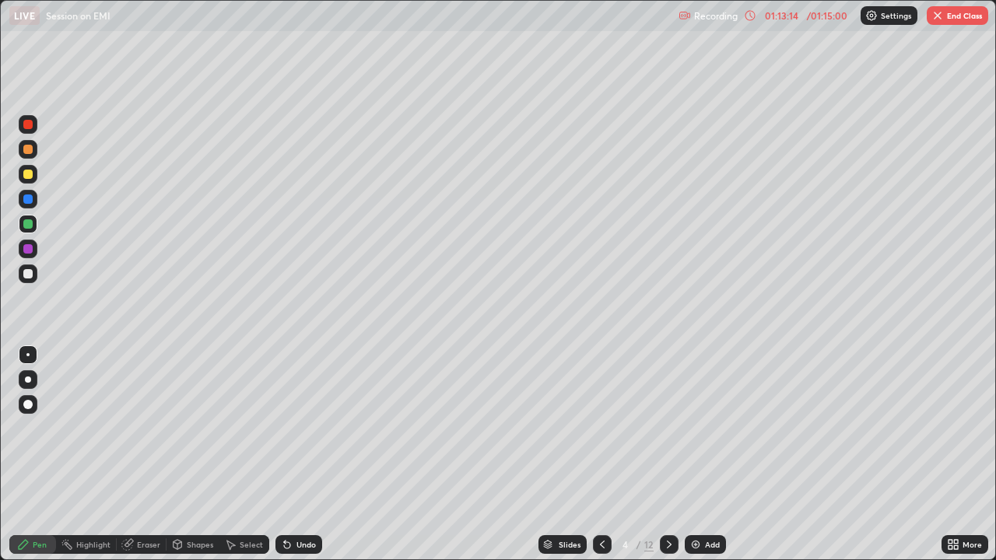
click at [668, 428] on icon at bounding box center [669, 544] width 12 height 12
click at [669, 428] on icon at bounding box center [669, 544] width 12 height 12
click at [668, 428] on icon at bounding box center [669, 544] width 12 height 12
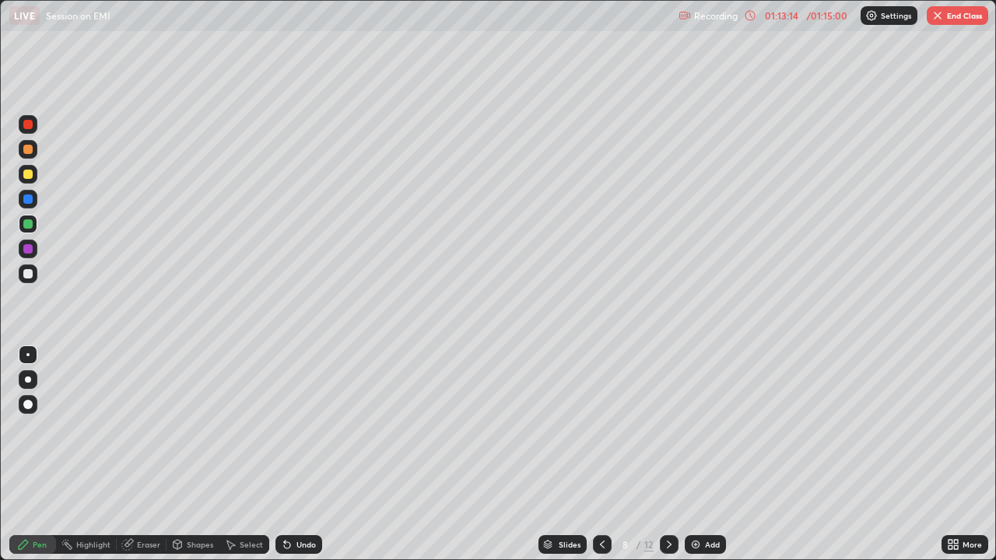
click at [670, 428] on icon at bounding box center [669, 544] width 12 height 12
click at [668, 428] on icon at bounding box center [669, 544] width 12 height 12
click at [959, 22] on button "End Class" at bounding box center [957, 15] width 61 height 19
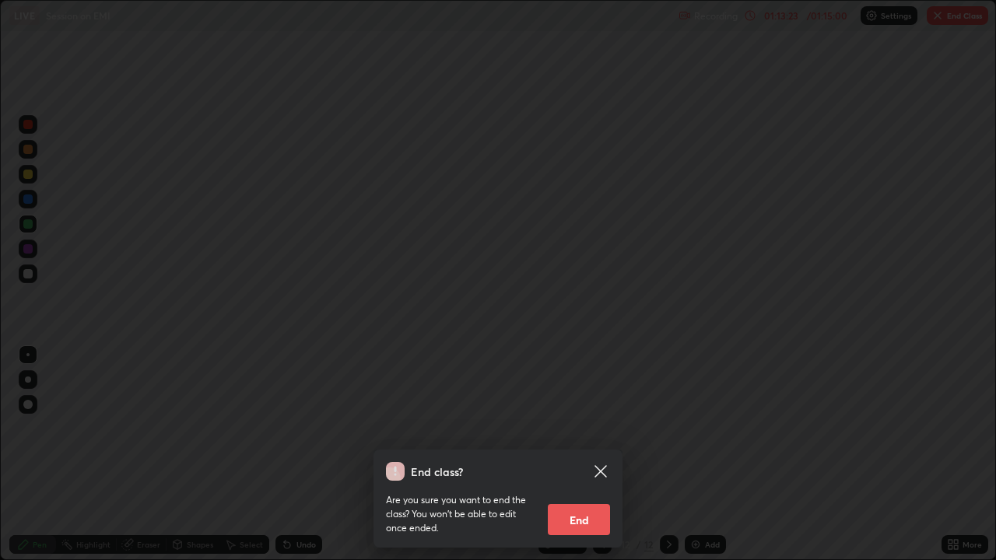
click at [577, 428] on button "End" at bounding box center [579, 519] width 62 height 31
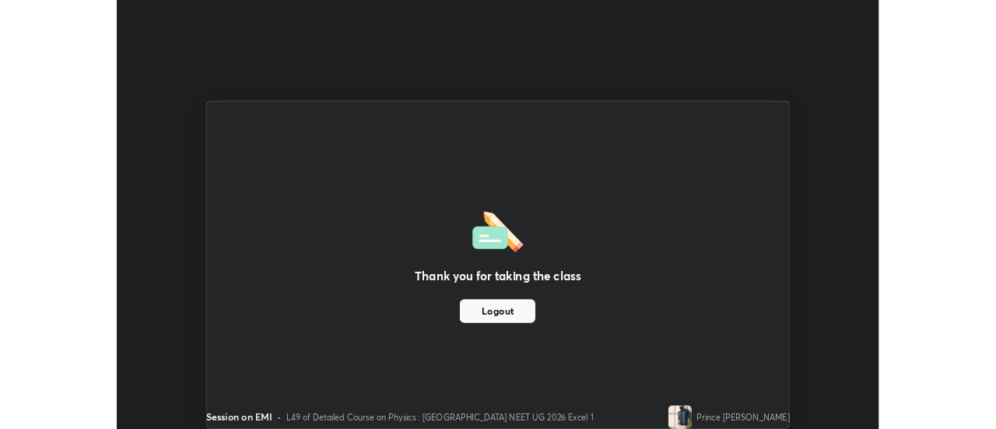
scroll to position [77382, 76815]
